Goal: Task Accomplishment & Management: Complete application form

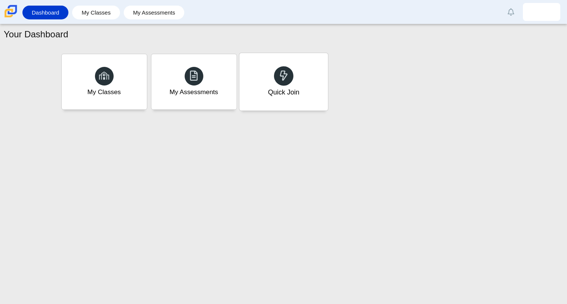
click at [279, 83] on div at bounding box center [283, 75] width 19 height 19
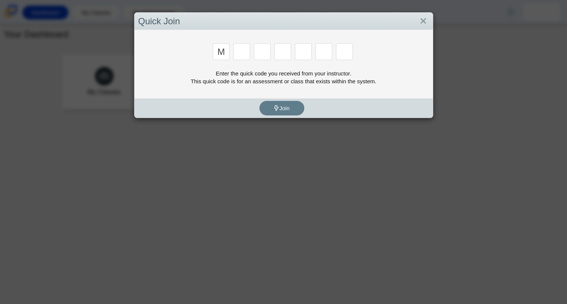
type input "m"
type input "7"
type input "e"
type input "3"
type input "e"
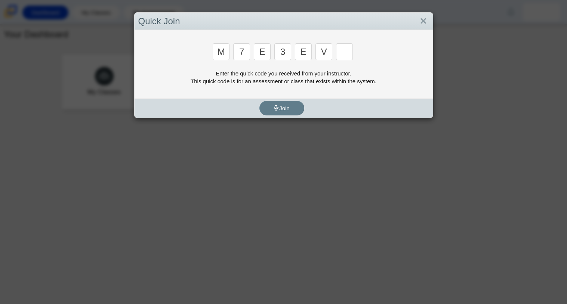
type input "v"
type input "w"
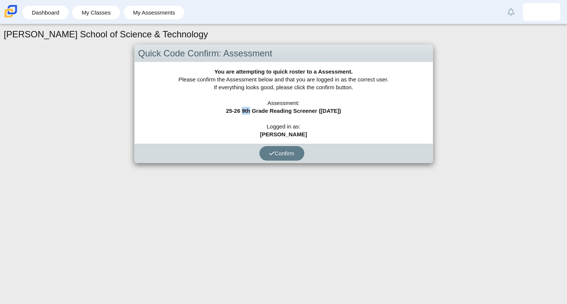
drag, startPoint x: 235, startPoint y: 114, endPoint x: 243, endPoint y: 114, distance: 7.8
click at [243, 114] on div "You are attempting to quick roster to a Assessment. Please confirm the Assessme…" at bounding box center [283, 103] width 298 height 82
click at [242, 114] on div "You are attempting to quick roster to a Assessment. Please confirm the Assessme…" at bounding box center [283, 103] width 298 height 82
click at [267, 153] on button "Confirm" at bounding box center [281, 153] width 45 height 15
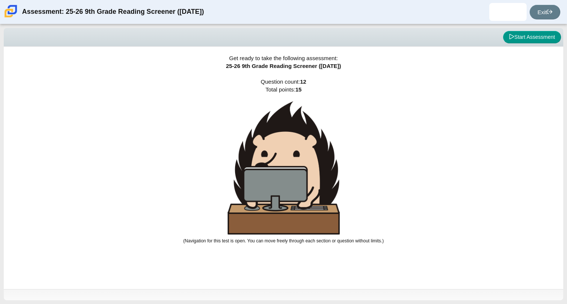
click at [318, 184] on img at bounding box center [284, 167] width 112 height 133
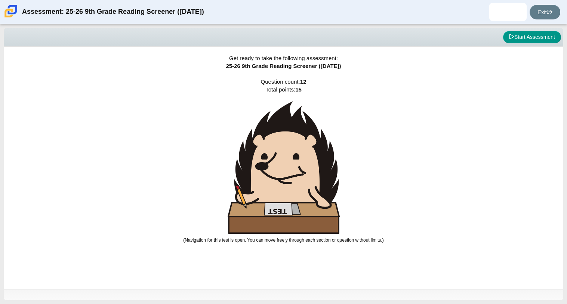
click at [308, 177] on img at bounding box center [284, 167] width 112 height 133
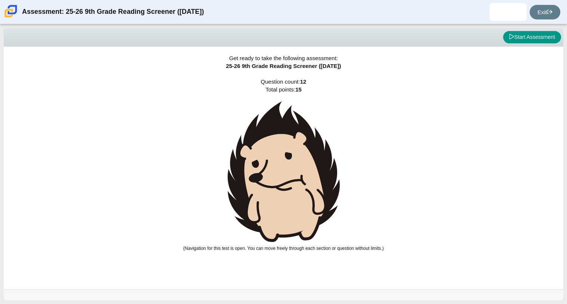
click at [309, 177] on img at bounding box center [284, 171] width 112 height 141
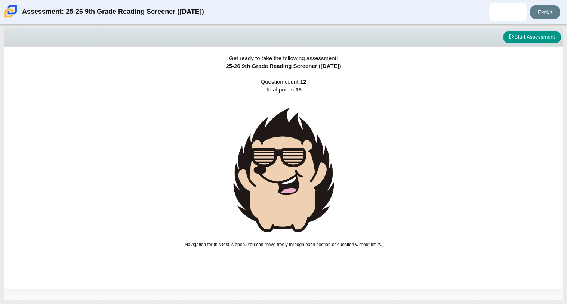
click at [309, 177] on img at bounding box center [284, 169] width 112 height 137
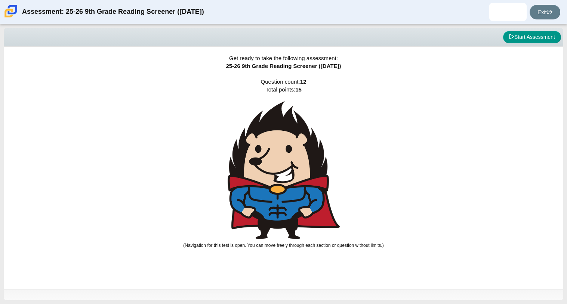
click at [309, 177] on img at bounding box center [284, 170] width 112 height 138
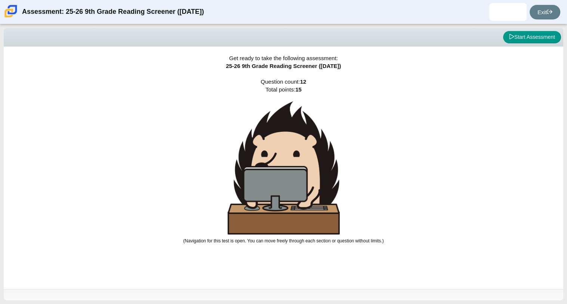
click at [309, 177] on img at bounding box center [284, 167] width 112 height 133
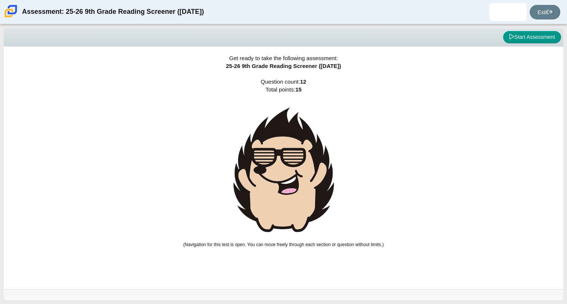
click at [309, 177] on img at bounding box center [284, 169] width 112 height 137
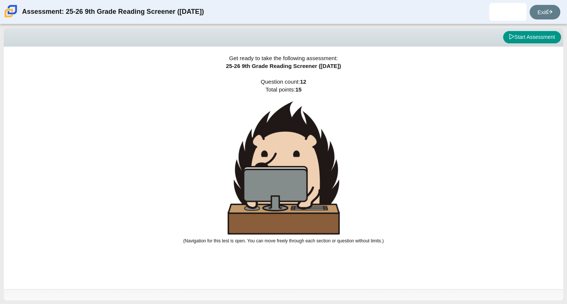
click at [309, 177] on img at bounding box center [284, 167] width 112 height 133
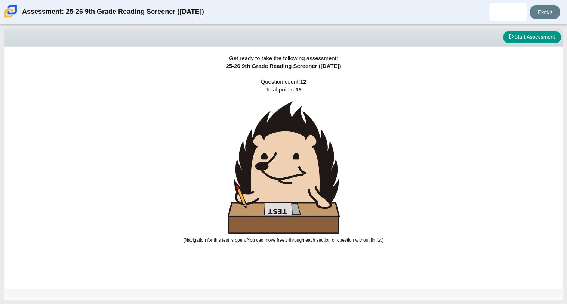
click at [309, 177] on img at bounding box center [284, 167] width 112 height 133
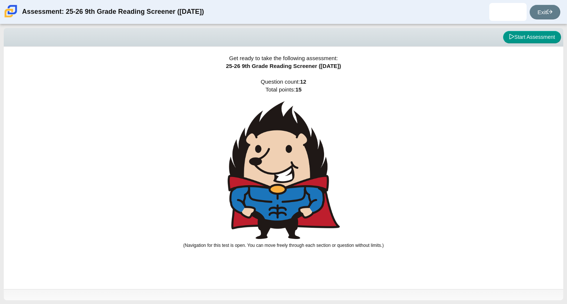
click at [309, 177] on img at bounding box center [284, 170] width 112 height 138
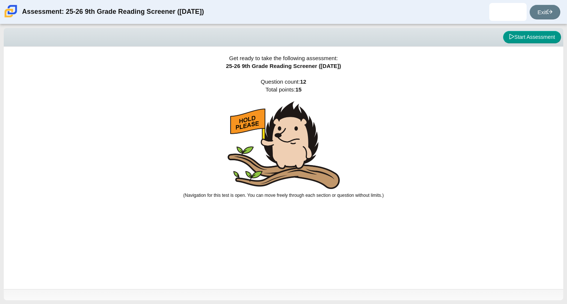
click at [309, 177] on img at bounding box center [284, 145] width 112 height 88
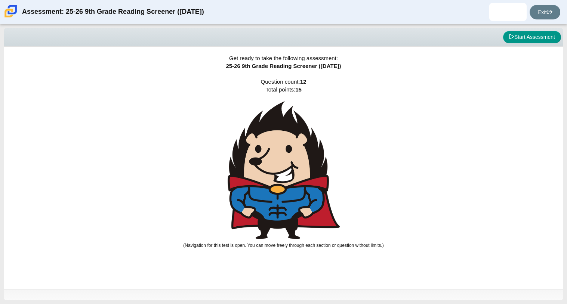
click at [309, 177] on img at bounding box center [284, 170] width 112 height 138
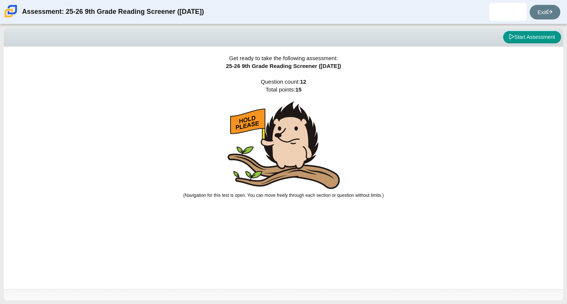
click at [309, 177] on img at bounding box center [284, 145] width 112 height 88
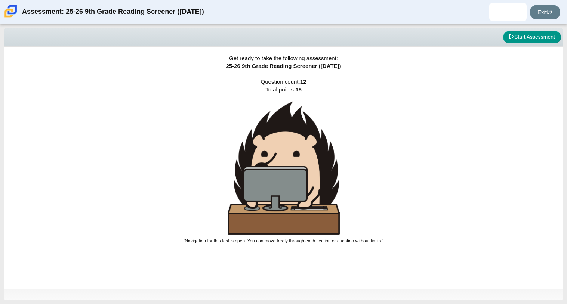
click at [309, 177] on img at bounding box center [284, 167] width 112 height 133
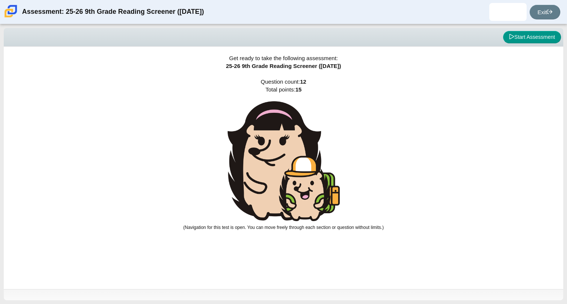
click at [309, 177] on img at bounding box center [284, 161] width 112 height 120
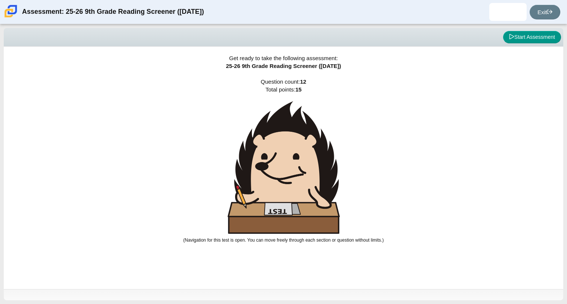
click at [309, 177] on img at bounding box center [284, 167] width 112 height 133
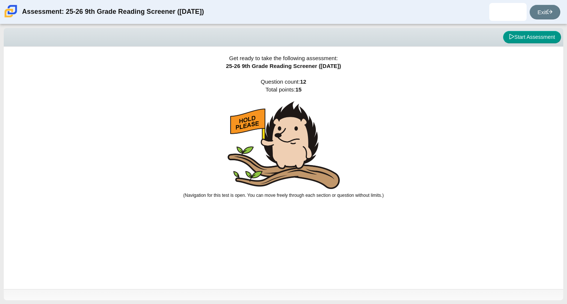
click at [309, 177] on img at bounding box center [284, 145] width 112 height 88
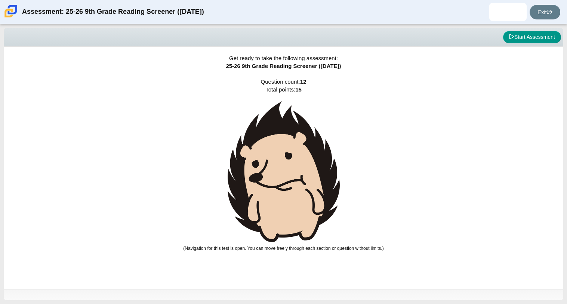
click at [309, 177] on img at bounding box center [284, 171] width 112 height 141
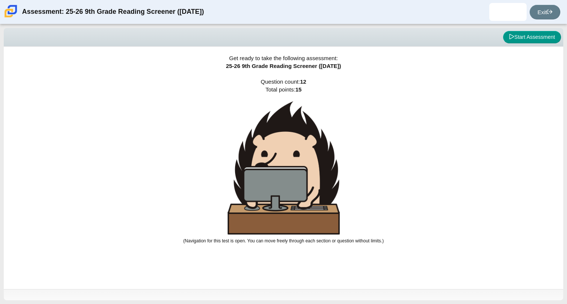
click at [309, 177] on img at bounding box center [284, 167] width 112 height 133
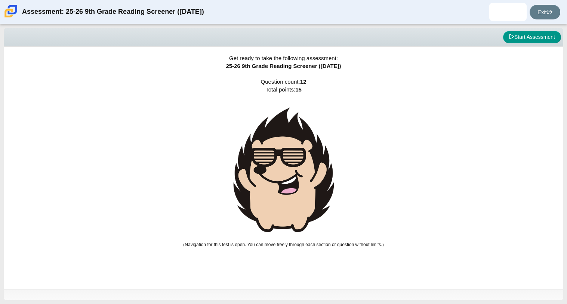
click at [309, 177] on img at bounding box center [284, 169] width 112 height 137
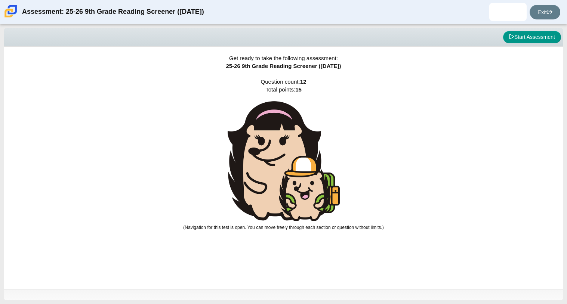
click at [309, 177] on img at bounding box center [284, 161] width 112 height 120
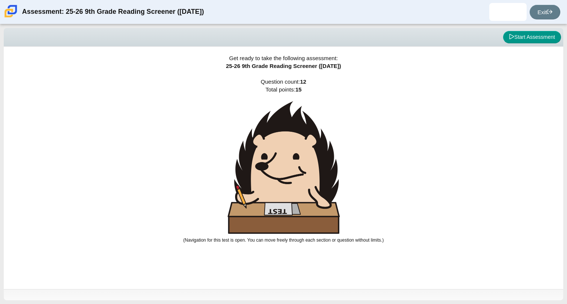
click at [309, 177] on img at bounding box center [284, 167] width 112 height 133
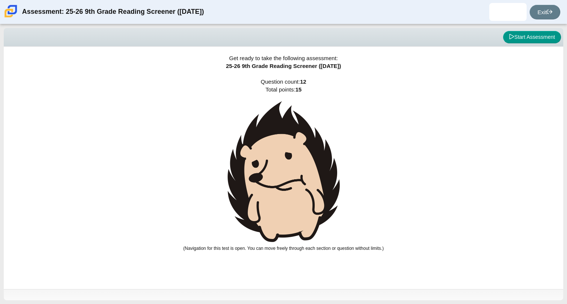
click at [309, 177] on img at bounding box center [284, 171] width 112 height 141
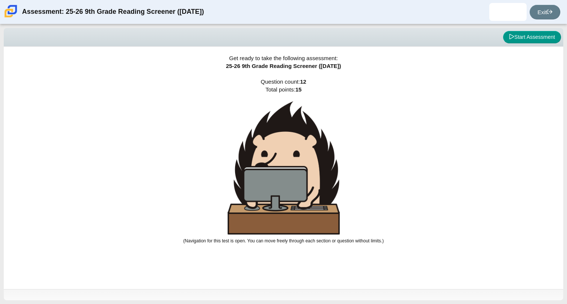
click at [309, 177] on img at bounding box center [284, 167] width 112 height 133
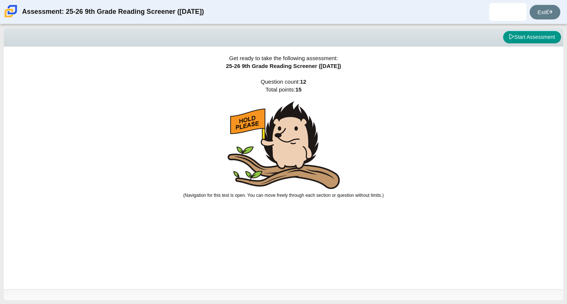
click at [309, 177] on img at bounding box center [284, 145] width 112 height 88
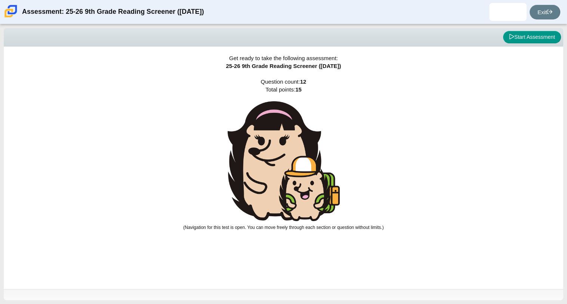
click at [309, 177] on img at bounding box center [284, 161] width 112 height 120
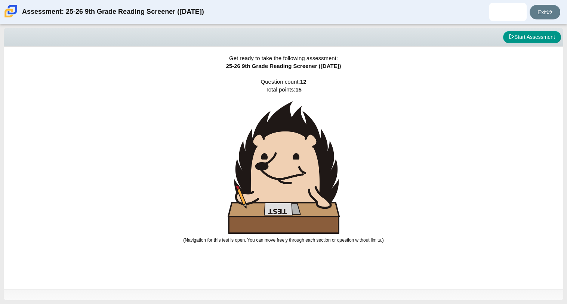
click at [309, 177] on img at bounding box center [284, 167] width 112 height 133
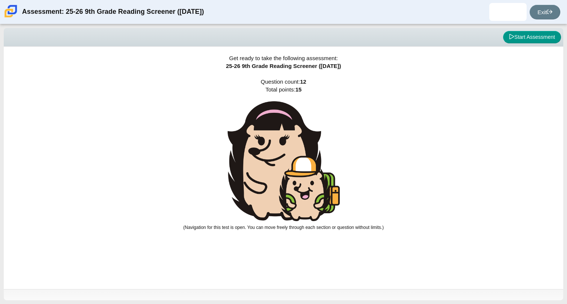
click at [309, 177] on img at bounding box center [284, 161] width 112 height 120
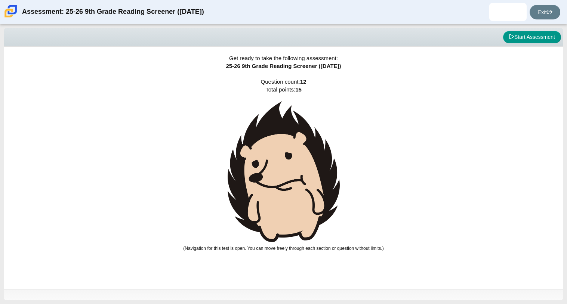
click at [309, 177] on img at bounding box center [284, 171] width 112 height 141
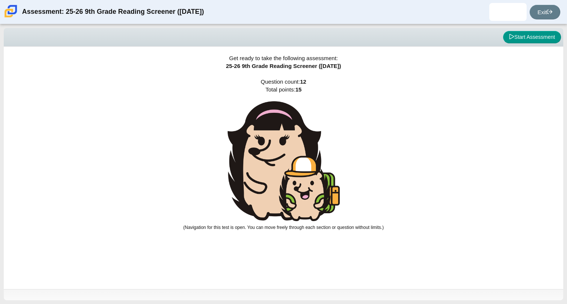
click at [309, 177] on img at bounding box center [284, 161] width 112 height 120
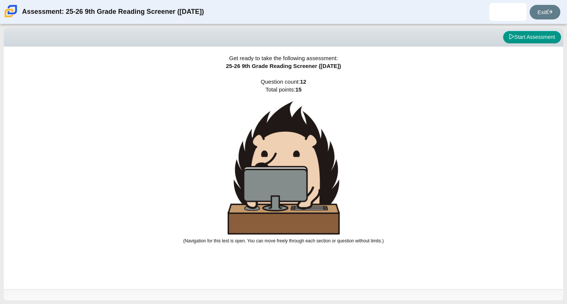
click at [309, 177] on img at bounding box center [284, 167] width 112 height 133
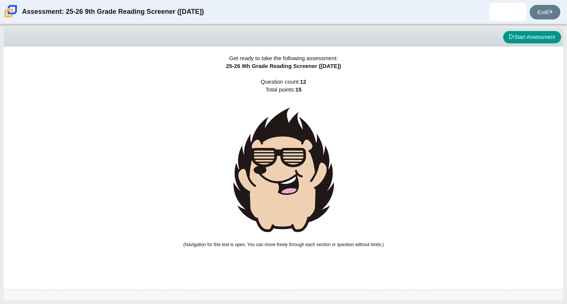
click at [309, 177] on img at bounding box center [284, 169] width 112 height 137
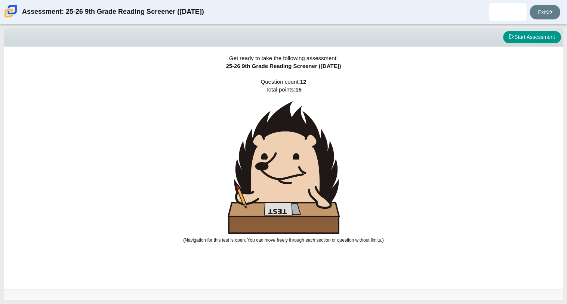
click at [309, 177] on img at bounding box center [284, 167] width 112 height 133
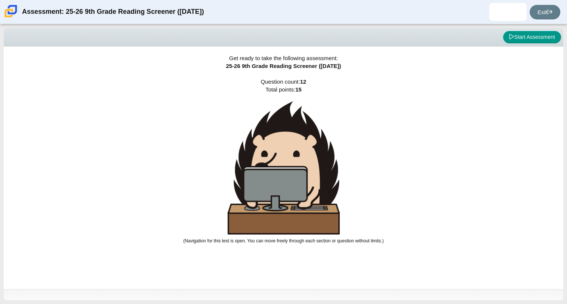
click at [309, 177] on img at bounding box center [284, 167] width 112 height 133
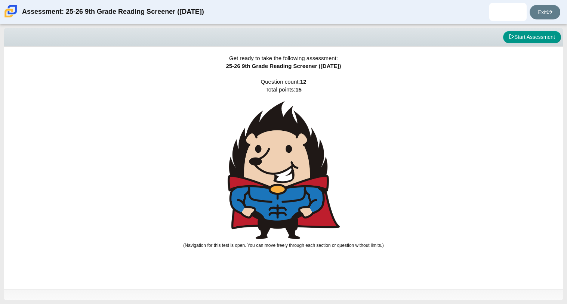
click at [309, 177] on img at bounding box center [284, 170] width 112 height 138
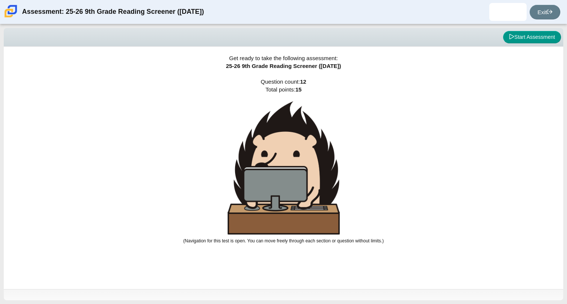
click at [309, 177] on img at bounding box center [284, 167] width 112 height 133
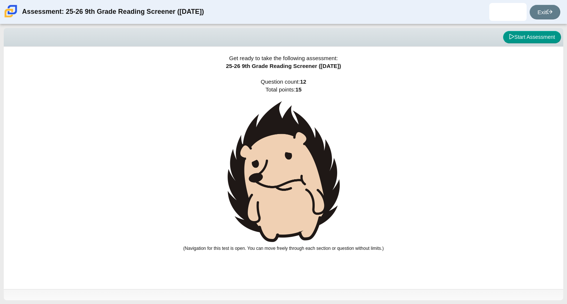
click at [309, 177] on img at bounding box center [284, 171] width 112 height 141
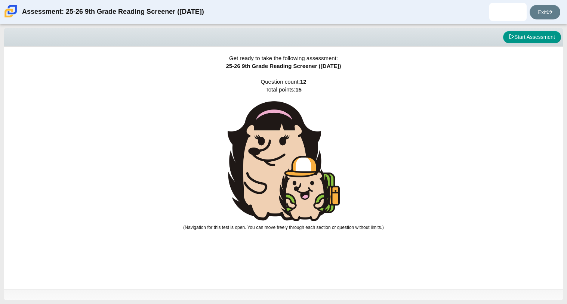
click at [309, 177] on img at bounding box center [284, 161] width 112 height 120
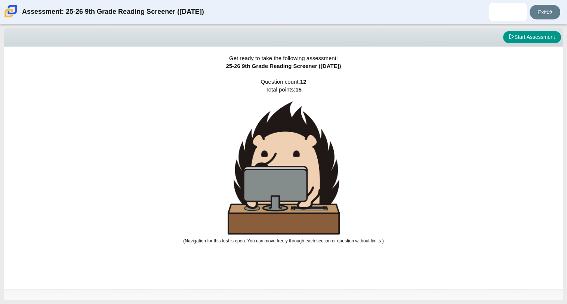
click at [309, 177] on img at bounding box center [284, 167] width 112 height 133
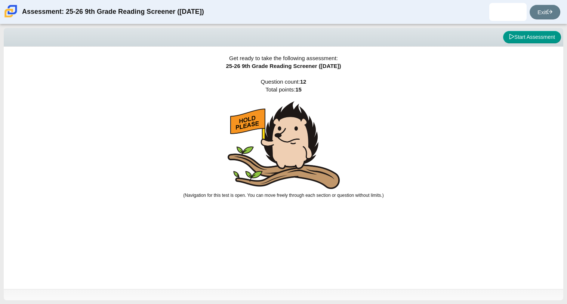
click at [309, 177] on img at bounding box center [284, 145] width 112 height 88
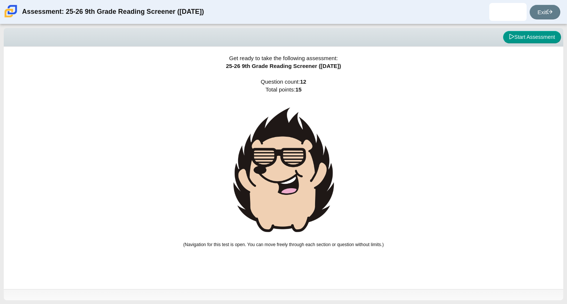
click at [309, 177] on img at bounding box center [284, 169] width 112 height 137
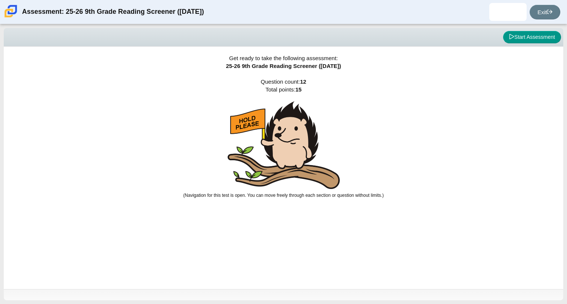
click at [309, 177] on img at bounding box center [284, 145] width 112 height 88
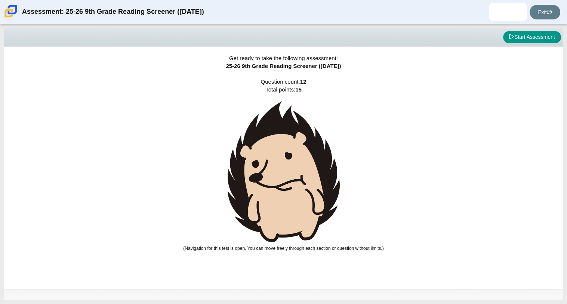
click at [309, 177] on img at bounding box center [284, 171] width 112 height 141
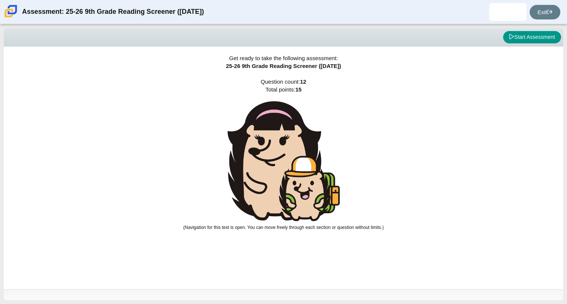
click at [309, 177] on img at bounding box center [284, 161] width 112 height 120
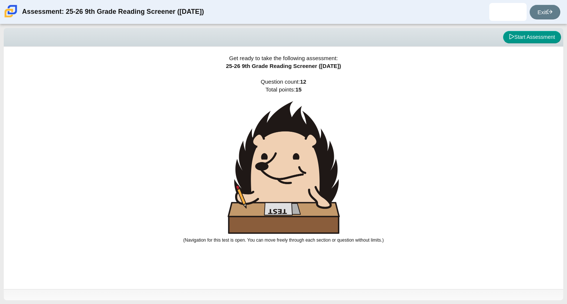
click at [309, 177] on img at bounding box center [284, 167] width 112 height 133
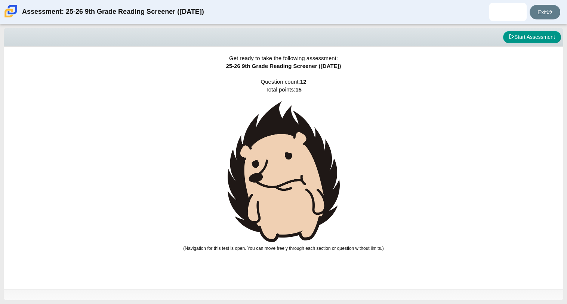
click at [309, 177] on img at bounding box center [284, 171] width 112 height 141
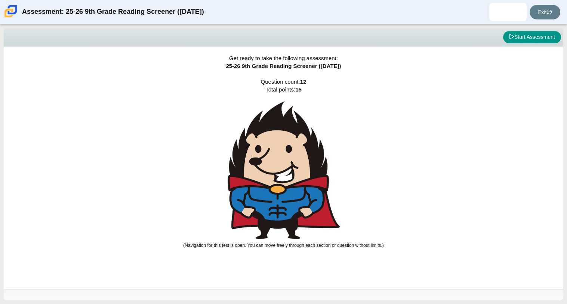
click at [309, 177] on img at bounding box center [284, 170] width 112 height 138
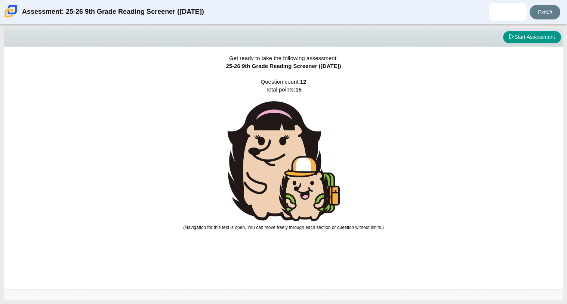
click at [309, 177] on img at bounding box center [284, 161] width 112 height 120
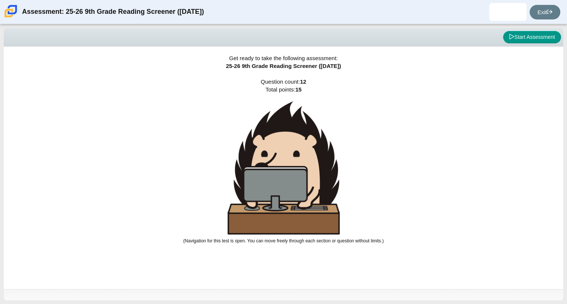
click at [309, 177] on img at bounding box center [284, 167] width 112 height 133
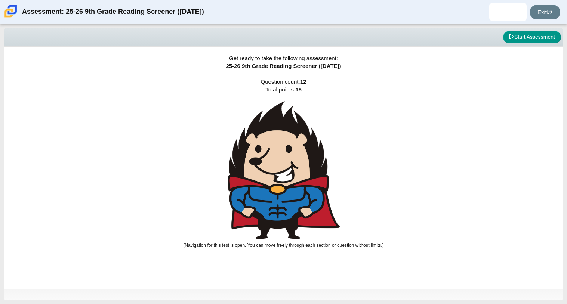
click at [309, 177] on img at bounding box center [284, 170] width 112 height 138
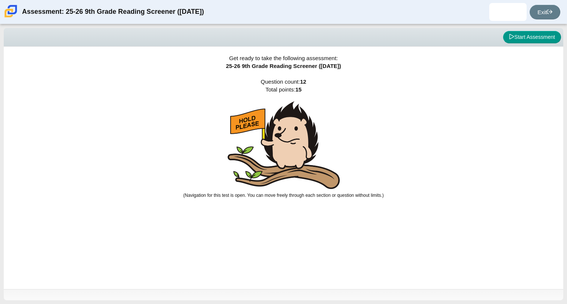
click at [309, 177] on img at bounding box center [284, 145] width 112 height 88
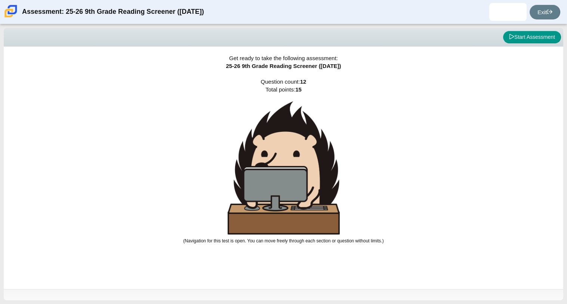
click at [309, 177] on img at bounding box center [284, 167] width 112 height 133
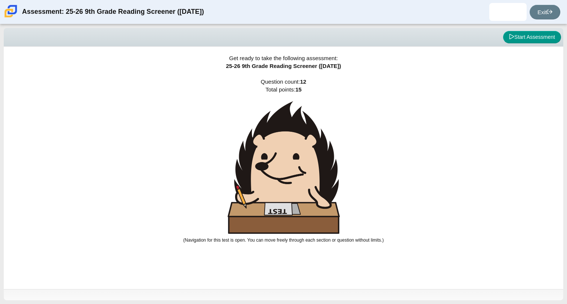
click at [309, 177] on img at bounding box center [284, 167] width 112 height 133
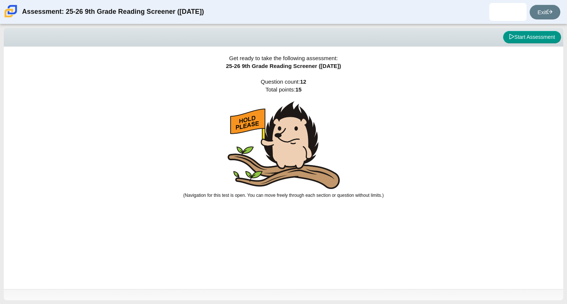
click at [309, 177] on img at bounding box center [284, 145] width 112 height 88
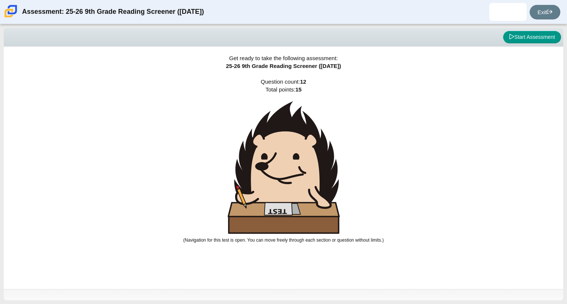
click at [309, 177] on img at bounding box center [284, 167] width 112 height 133
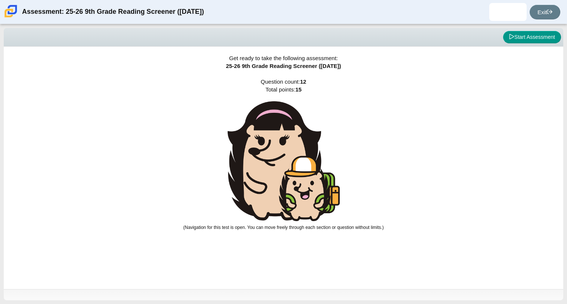
click at [309, 177] on img at bounding box center [284, 161] width 112 height 120
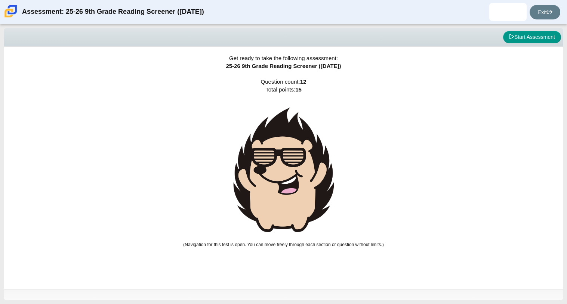
click at [309, 177] on img at bounding box center [284, 169] width 112 height 137
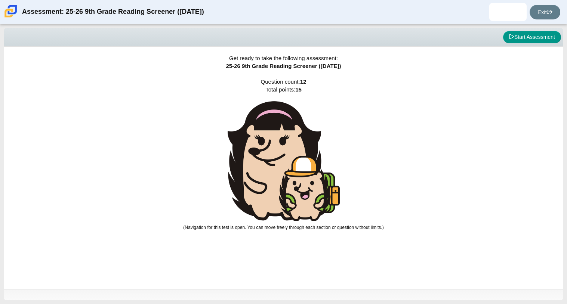
click at [309, 177] on img at bounding box center [284, 161] width 112 height 120
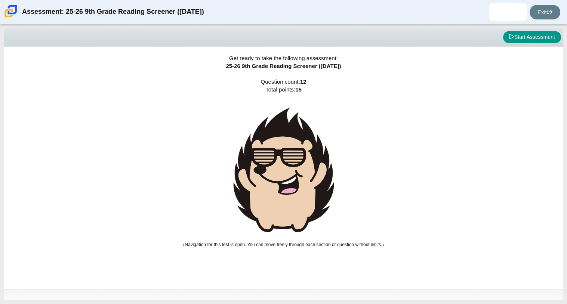
click at [309, 177] on img at bounding box center [284, 169] width 112 height 137
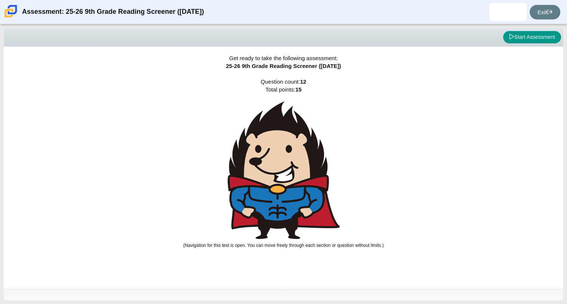
click at [309, 177] on img at bounding box center [284, 170] width 112 height 138
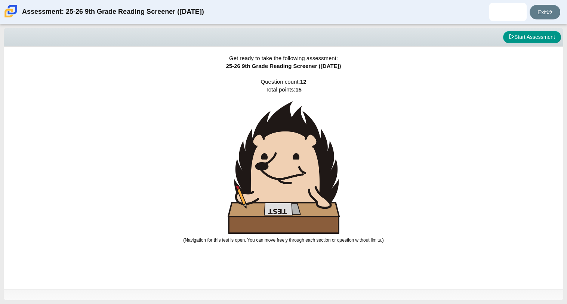
click at [309, 177] on img at bounding box center [284, 167] width 112 height 133
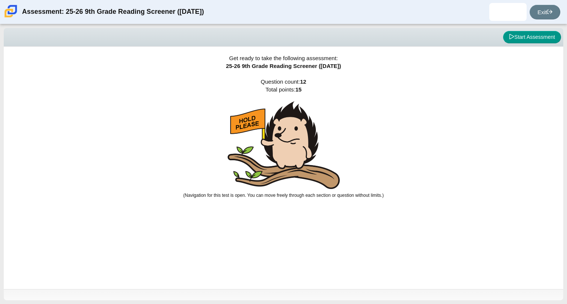
click at [309, 177] on img at bounding box center [284, 145] width 112 height 88
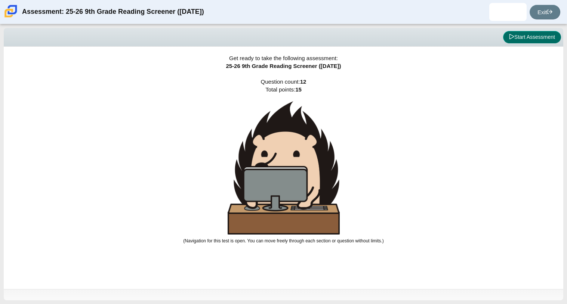
click at [523, 35] on button "Start Assessment" at bounding box center [532, 37] width 58 height 13
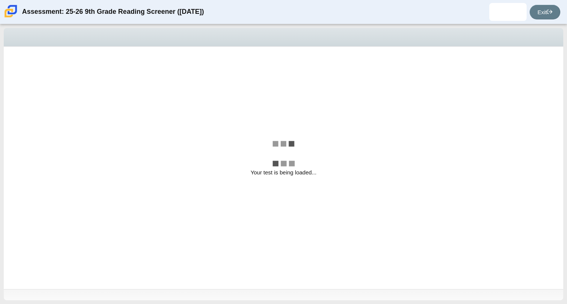
select select "ccc5b315-3c7c-471c-bf90-f22c8299c798"
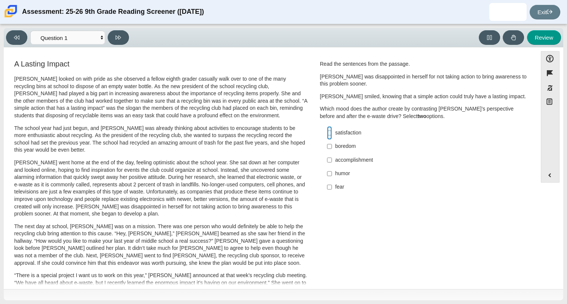
click at [327, 131] on input "satisfaction satisfaction" at bounding box center [329, 132] width 5 height 13
checkbox input "true"
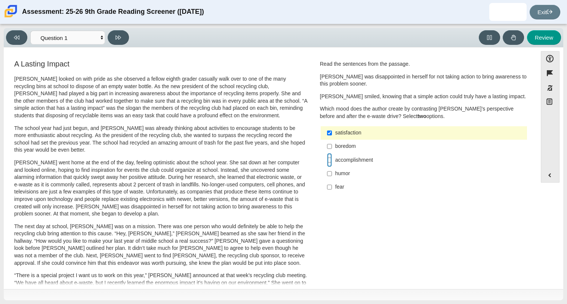
click at [327, 158] on input "accomplishment accomplishment" at bounding box center [329, 159] width 5 height 13
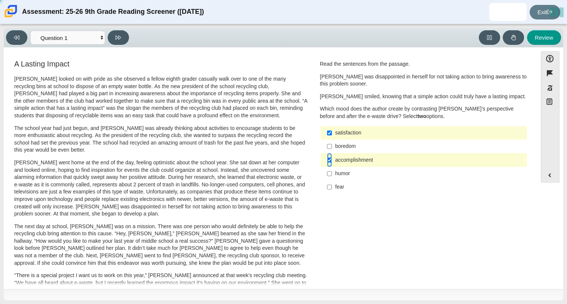
click at [327, 163] on input "accomplishment accomplishment" at bounding box center [329, 159] width 5 height 13
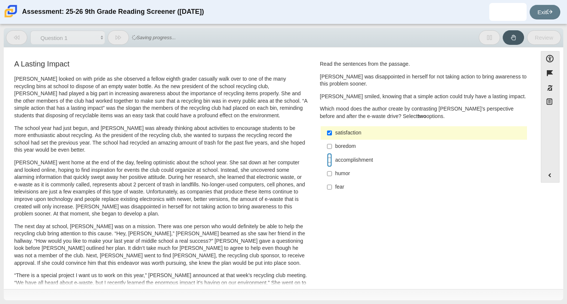
click at [327, 163] on input "accomplishment accomplishment" at bounding box center [329, 159] width 5 height 13
checkbox input "true"
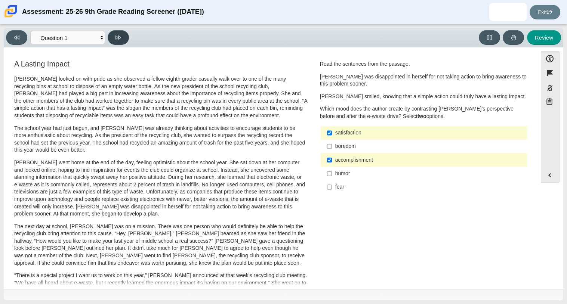
click at [121, 40] on button at bounding box center [118, 37] width 21 height 15
select select "0ff64528-ffd7-428d-b192-babfaadd44e8"
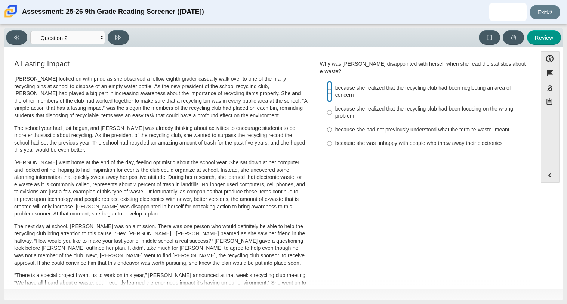
click at [328, 81] on input "because she realized that the recycling club had been neglecting an area of con…" at bounding box center [329, 91] width 5 height 21
radio input "true"
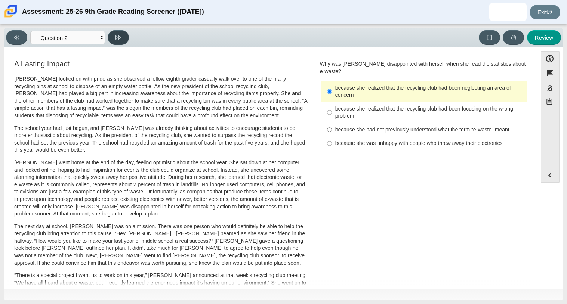
click at [116, 36] on icon at bounding box center [118, 38] width 6 height 6
select select "7ce3d843-6974-4858-901c-1ff39630e843"
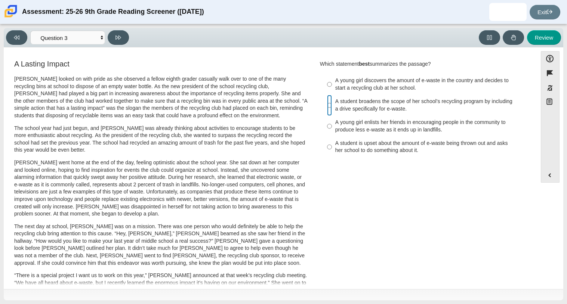
click at [329, 108] on input "A student broadens the scope of her school’s recycling program by including a d…" at bounding box center [329, 105] width 5 height 21
radio input "true"
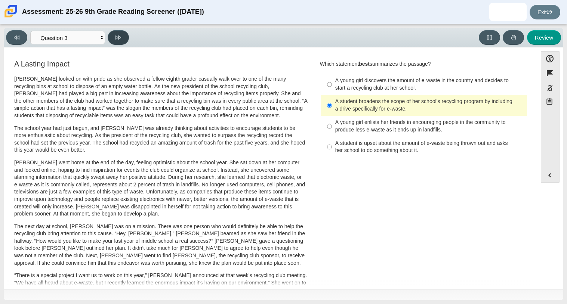
click at [120, 36] on icon at bounding box center [118, 37] width 6 height 4
select select "ca9ea0f1-49c5-4bd1-83b0-472c18652b42"
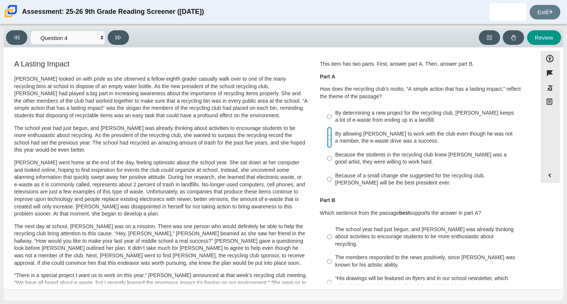
click at [328, 133] on input "By allowing Juan Carlos to work with the club even though he was not a member, …" at bounding box center [329, 137] width 5 height 21
radio input "true"
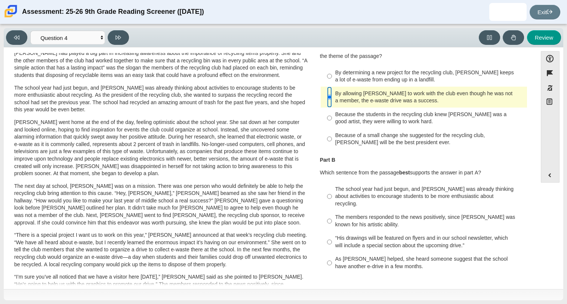
scroll to position [43, 0]
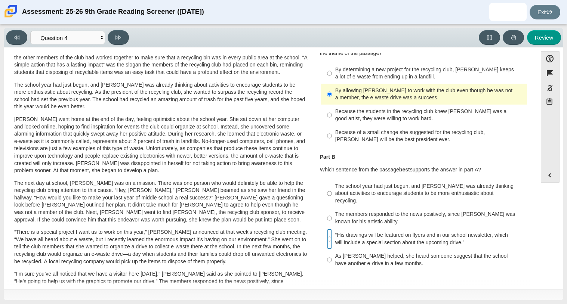
click at [327, 229] on input "“His drawings will be featured on flyers and in our school newsletter, which wi…" at bounding box center [329, 239] width 5 height 21
radio input "true"
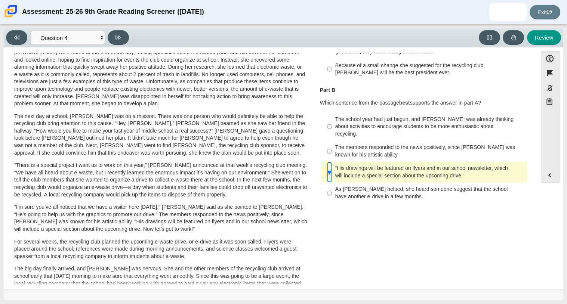
scroll to position [111, 0]
click at [120, 40] on icon at bounding box center [118, 38] width 6 height 6
select select "e41f1a79-e29f-4095-8030-a53364015bed"
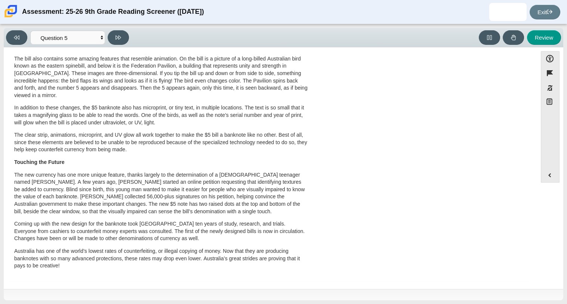
scroll to position [0, 0]
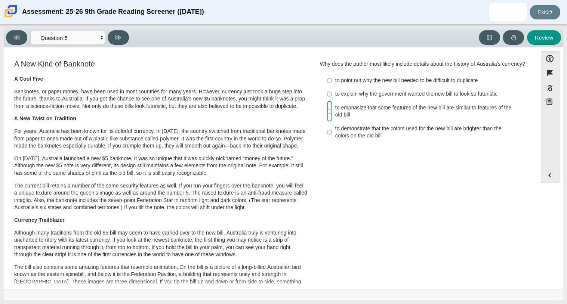
click at [327, 120] on input "to emphasize that some features of the new bill are similar to features of the …" at bounding box center [329, 111] width 5 height 21
radio input "true"
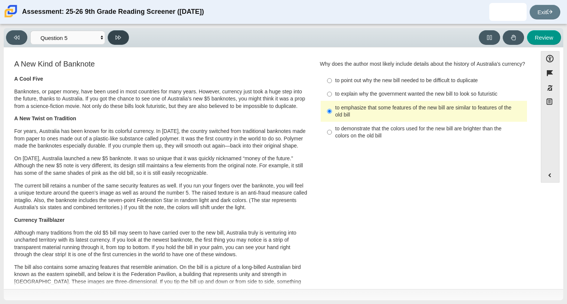
click at [117, 37] on icon at bounding box center [118, 37] width 6 height 4
select select "69146e31-7b3d-4a3e-9ce6-f30c24342ae0"
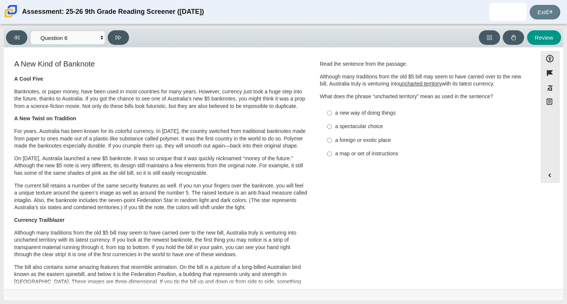
click at [307, 103] on div "A New Kind of Banknote A Cool Five Banknotes, or paper money, have been used in…" at bounding box center [160, 274] width 307 height 430
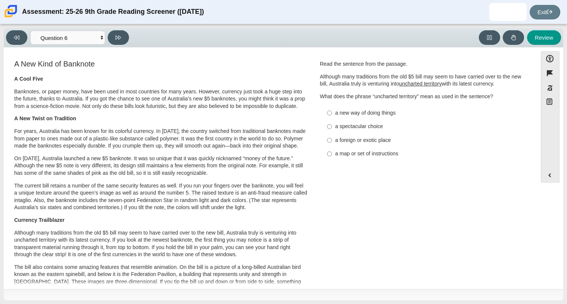
click at [335, 113] on div "a new way of doing things" at bounding box center [429, 112] width 189 height 7
click at [332, 113] on input "a new way of doing things a new way of doing things" at bounding box center [329, 112] width 5 height 13
radio input "true"
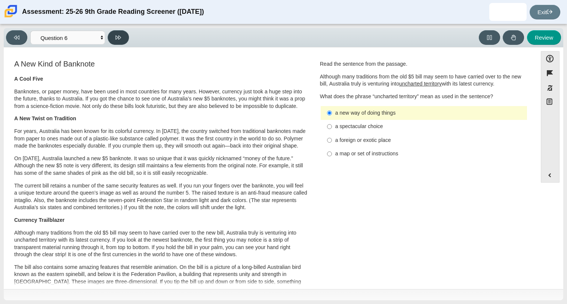
click at [119, 33] on button at bounding box center [118, 37] width 21 height 15
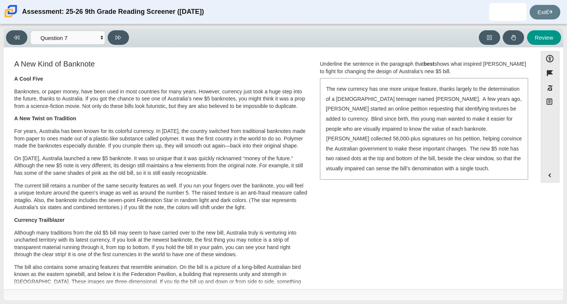
click at [397, 103] on div "The new currency has one more unique feature, thanks largely to the determinati…" at bounding box center [424, 129] width 207 height 100
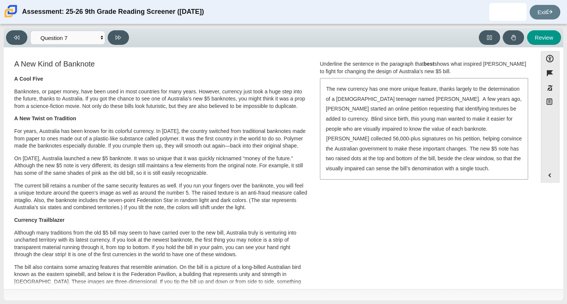
click at [397, 103] on div "The new currency has one more unique feature, thanks largely to the determinati…" at bounding box center [424, 129] width 207 height 100
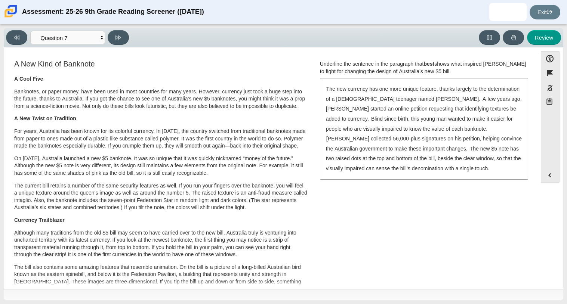
click at [397, 103] on div "The new currency has one more unique feature, thanks largely to the determinati…" at bounding box center [424, 129] width 207 height 100
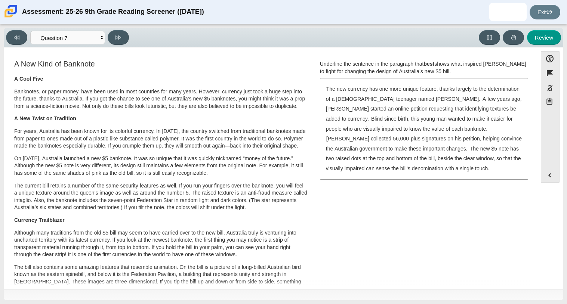
click at [397, 103] on div "The new currency has one more unique feature, thanks largely to the determinati…" at bounding box center [424, 129] width 207 height 100
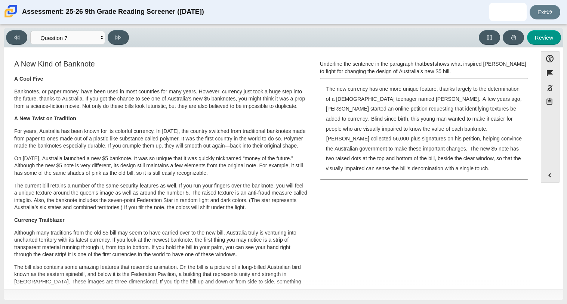
click at [397, 103] on div "The new currency has one more unique feature, thanks largely to the determinati…" at bounding box center [424, 129] width 207 height 100
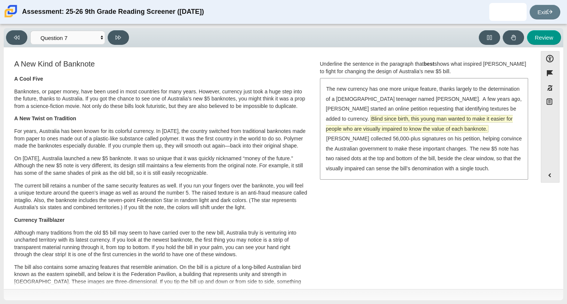
click at [397, 122] on span "Blind since birth, this young man wanted to make it easier for people who are v…" at bounding box center [419, 123] width 187 height 17
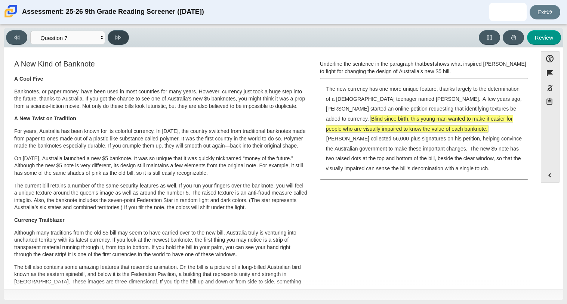
click at [117, 40] on button at bounding box center [118, 37] width 21 height 15
select select "ea8338c2-a6a3-418e-a305-2b963b54a290"
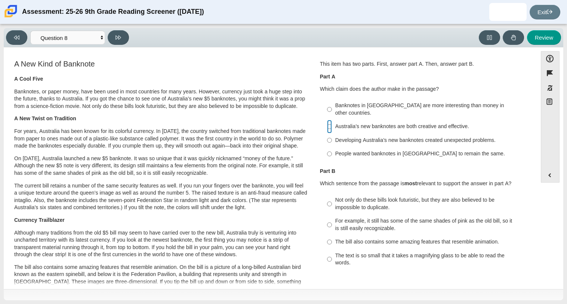
click at [327, 120] on input "Australia’s new banknotes are both creative and effective. Australia’s new bank…" at bounding box center [329, 126] width 5 height 13
radio input "true"
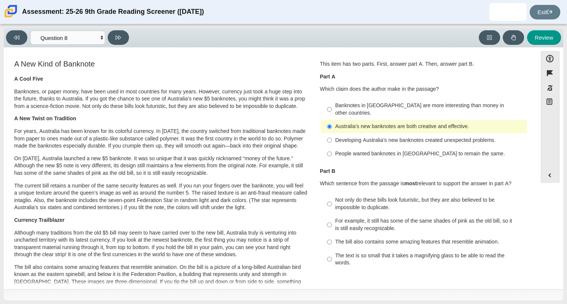
click at [331, 201] on label "Not only do these bills look futuristic, but they are also believed to be impos…" at bounding box center [424, 204] width 205 height 21
click at [331, 201] on input "Not only do these bills look futuristic, but they are also believed to be impos…" at bounding box center [329, 204] width 5 height 21
radio input "true"
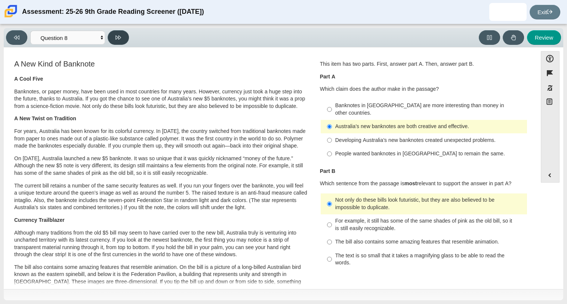
click at [114, 37] on button at bounding box center [118, 37] width 21 height 15
select select "89f058d6-b15c-4ef5-a4b3-fdaffb8868b6"
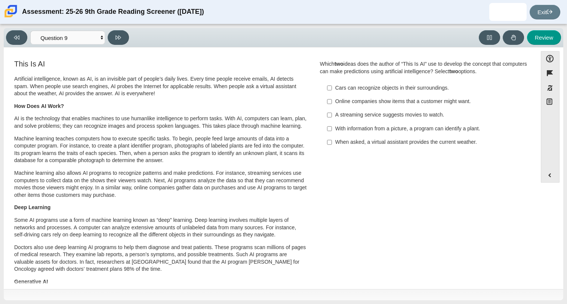
click at [335, 129] on div "With information from a picture, a program can identify a plant." at bounding box center [429, 128] width 189 height 7
click at [332, 129] on input "With information from a picture, a program can identify a plant. With informati…" at bounding box center [329, 128] width 5 height 13
checkbox input "true"
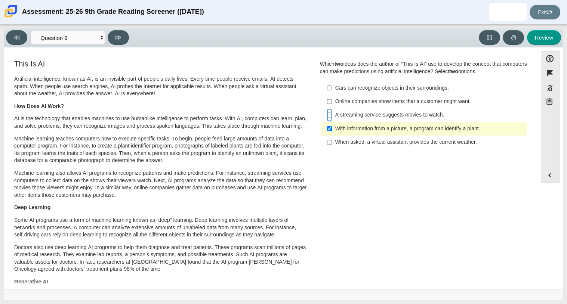
click at [328, 114] on input "A streaming service suggests movies to watch. A streaming service suggests movi…" at bounding box center [329, 114] width 5 height 13
checkbox input "true"
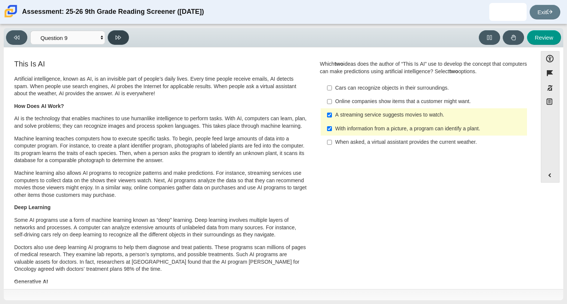
click at [120, 36] on icon at bounding box center [118, 38] width 6 height 6
select select "cdf3c14e-a918-44d1-9b63-3db0fa81641e"
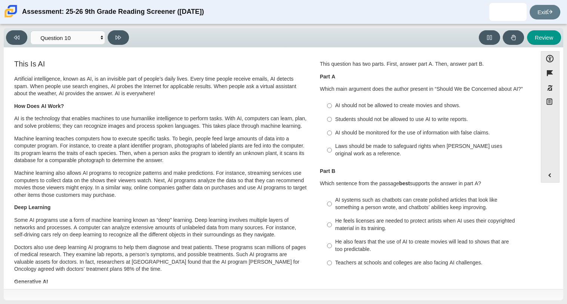
click at [465, 152] on div "Laws should be made to safeguard rights when AI uses original work as a referen…" at bounding box center [429, 150] width 189 height 15
click at [332, 152] on input "Laws should be made to safeguard rights when AI uses original work as a referen…" at bounding box center [329, 150] width 5 height 21
radio input "true"
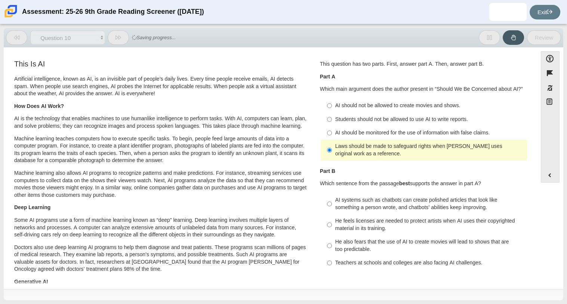
click at [465, 152] on div "Laws should be made to safeguard rights when AI uses original work as a referen…" at bounding box center [429, 150] width 189 height 15
click at [332, 152] on input "Laws should be made to safeguard rights when AI uses original work as a referen…" at bounding box center [329, 150] width 5 height 21
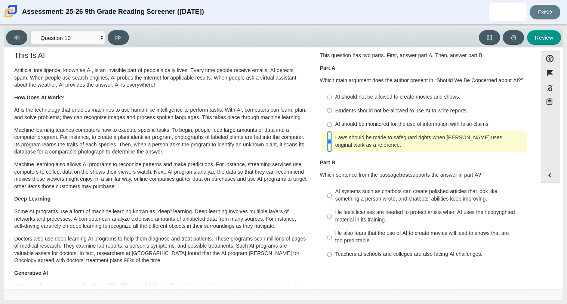
scroll to position [9, 0]
click at [434, 220] on div "He feels licenses are needed to protect artists when AI uses their copyrighted …" at bounding box center [429, 215] width 189 height 15
click at [332, 220] on input "He feels licenses are needed to protect artists when AI uses their copyrighted …" at bounding box center [329, 215] width 5 height 21
radio input "true"
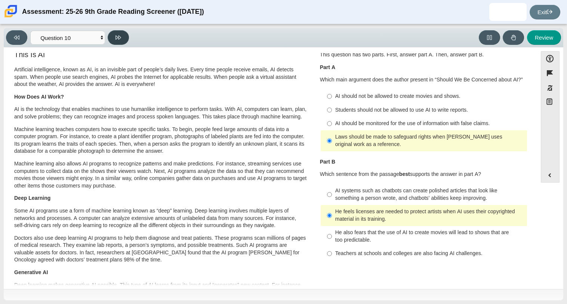
click at [120, 38] on icon at bounding box center [118, 37] width 6 height 4
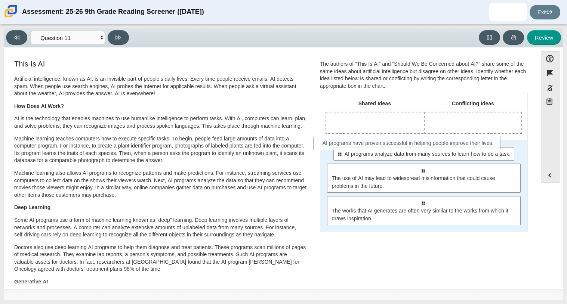
drag, startPoint x: 365, startPoint y: 152, endPoint x: 352, endPoint y: 141, distance: 17.6
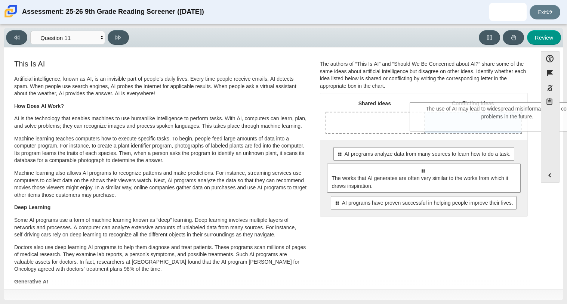
drag, startPoint x: 366, startPoint y: 188, endPoint x: 451, endPoint y: 126, distance: 104.8
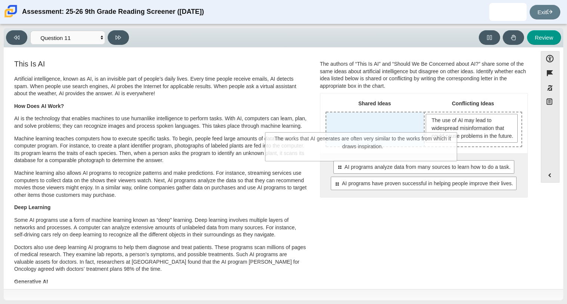
drag, startPoint x: 422, startPoint y: 190, endPoint x: 359, endPoint y: 135, distance: 83.4
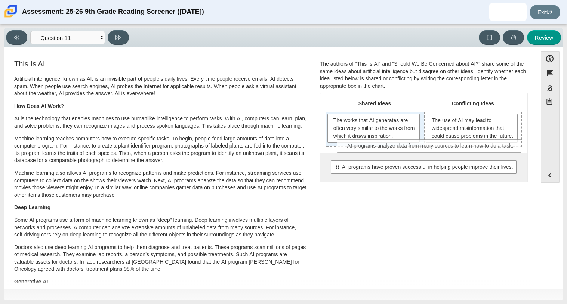
drag, startPoint x: 379, startPoint y: 180, endPoint x: 386, endPoint y: 149, distance: 31.1
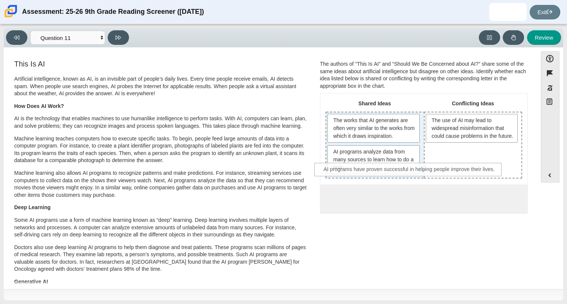
drag, startPoint x: 383, startPoint y: 202, endPoint x: 370, endPoint y: 174, distance: 31.1
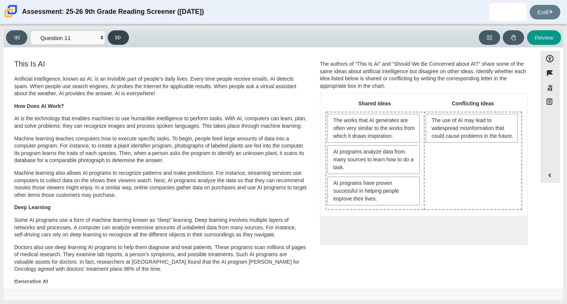
click at [117, 40] on icon at bounding box center [118, 38] width 6 height 6
select select "c3effed4-44ce-4a19-bd96-1787f34e9b4c"
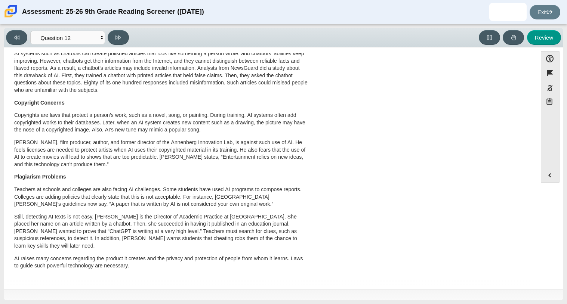
scroll to position [0, 0]
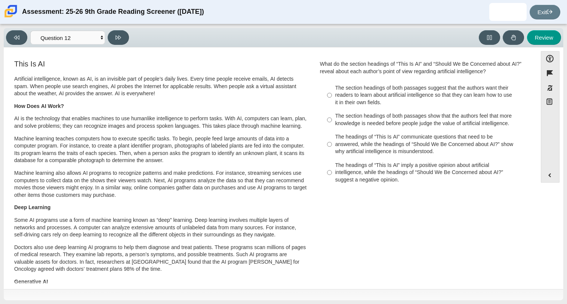
click at [339, 148] on div "The headings of “This Is AI” communicate questions that need to be answered, wh…" at bounding box center [429, 144] width 189 height 22
click at [332, 148] on input "The headings of “This Is AI” communicate questions that need to be answered, wh…" at bounding box center [329, 144] width 5 height 28
radio input "true"
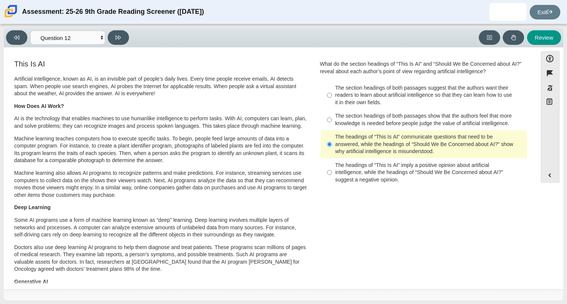
click at [378, 171] on div "The headings of “This Is AI” imply a positive opinion about artificial intellig…" at bounding box center [429, 173] width 189 height 22
click at [332, 171] on input "The headings of “This Is AI” imply a positive opinion about artificial intellig…" at bounding box center [329, 172] width 5 height 28
radio input "true"
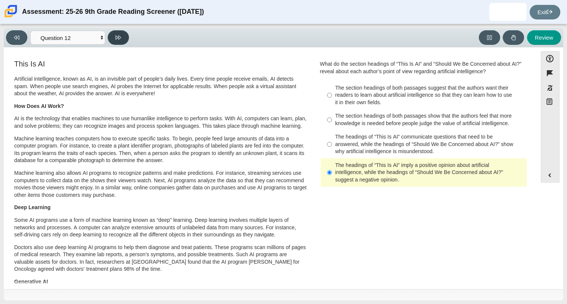
click at [126, 40] on button at bounding box center [118, 37] width 21 height 15
select select "review"
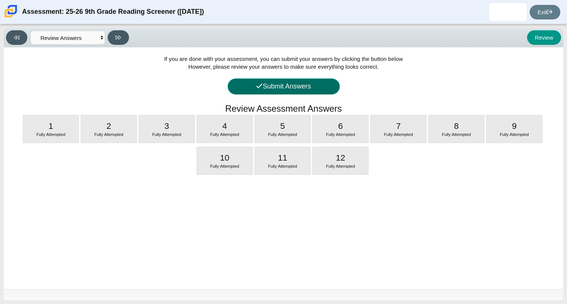
click at [275, 87] on button "Submit Answers" at bounding box center [284, 86] width 112 height 16
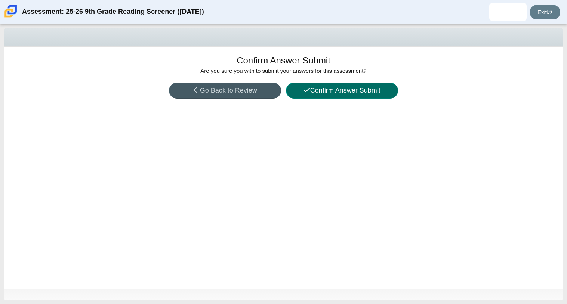
click at [291, 92] on button "Confirm Answer Submit" at bounding box center [342, 91] width 112 height 16
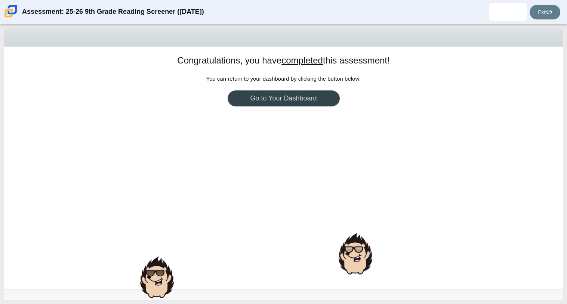
click at [291, 92] on link "Go to Your Dashboard" at bounding box center [284, 98] width 112 height 16
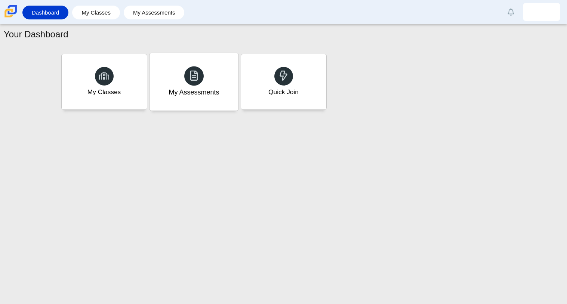
click at [196, 83] on div at bounding box center [193, 75] width 19 height 19
